Goal: Navigation & Orientation: Understand site structure

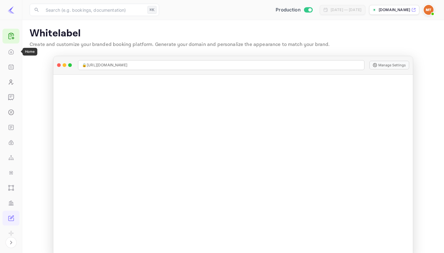
click at [9, 54] on icon "Home" at bounding box center [11, 52] width 6 height 6
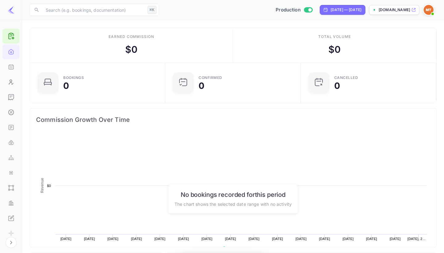
scroll to position [0, 0]
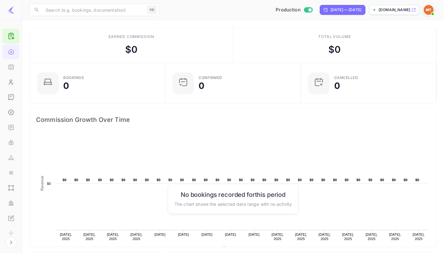
click at [381, 14] on div "[DOMAIN_NAME]" at bounding box center [394, 10] width 50 height 10
click at [12, 204] on icon "Performance" at bounding box center [11, 203] width 6 height 6
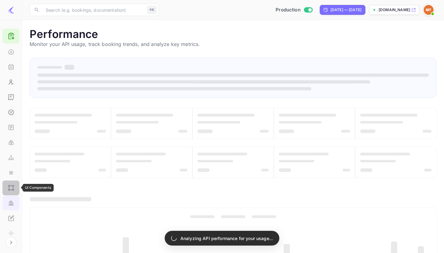
click at [11, 184] on div "UI Components" at bounding box center [10, 187] width 17 height 15
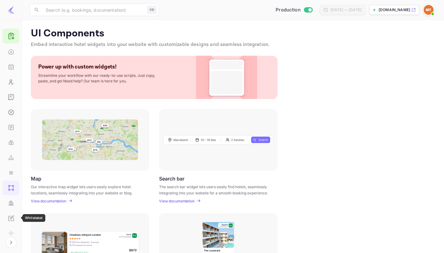
click at [13, 219] on icon "Whitelabel" at bounding box center [11, 218] width 6 height 6
